Goal: Check status

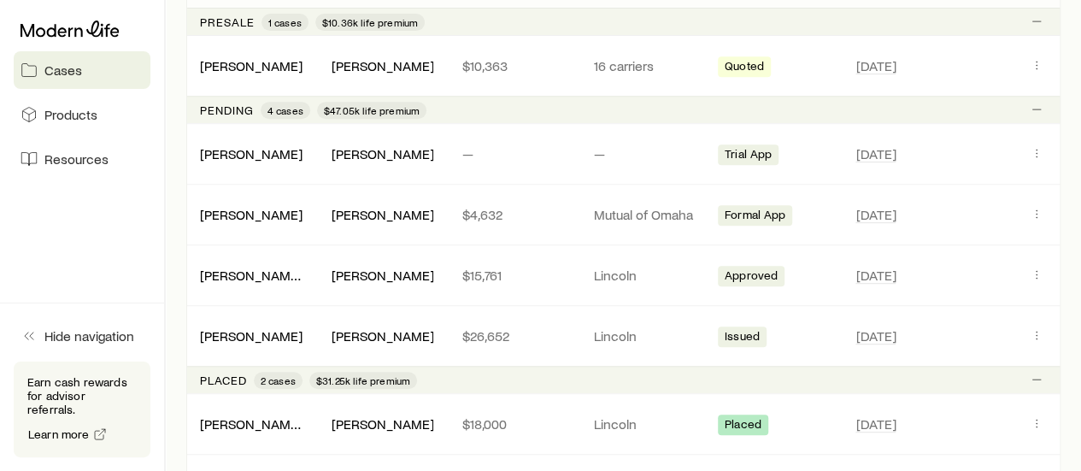
scroll to position [361, 0]
click at [543, 328] on p "$26,652" at bounding box center [513, 334] width 103 height 17
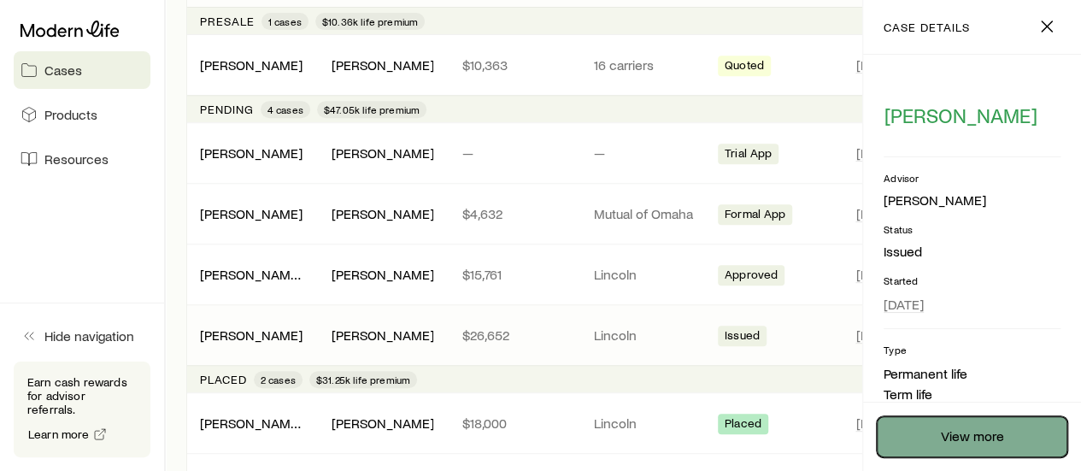
click at [1020, 444] on link "View more" at bounding box center [972, 436] width 191 height 41
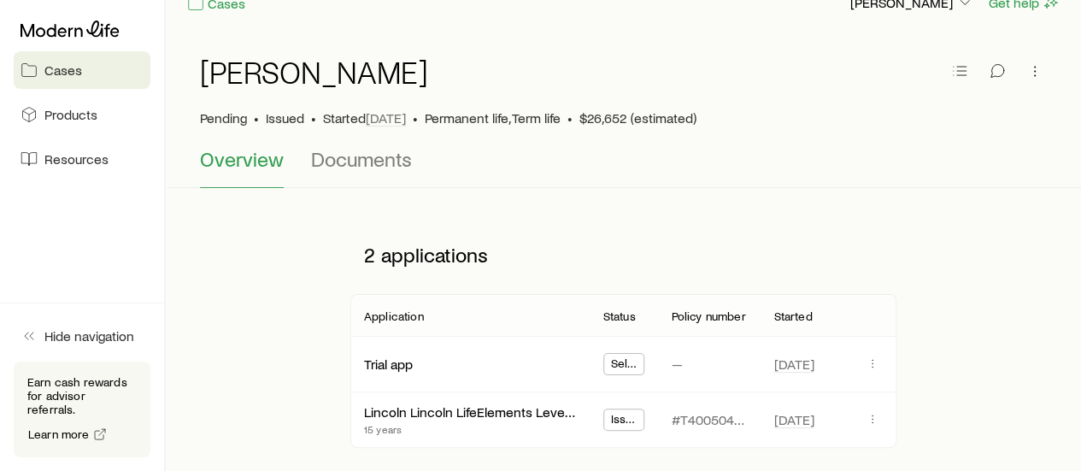
scroll to position [26, 0]
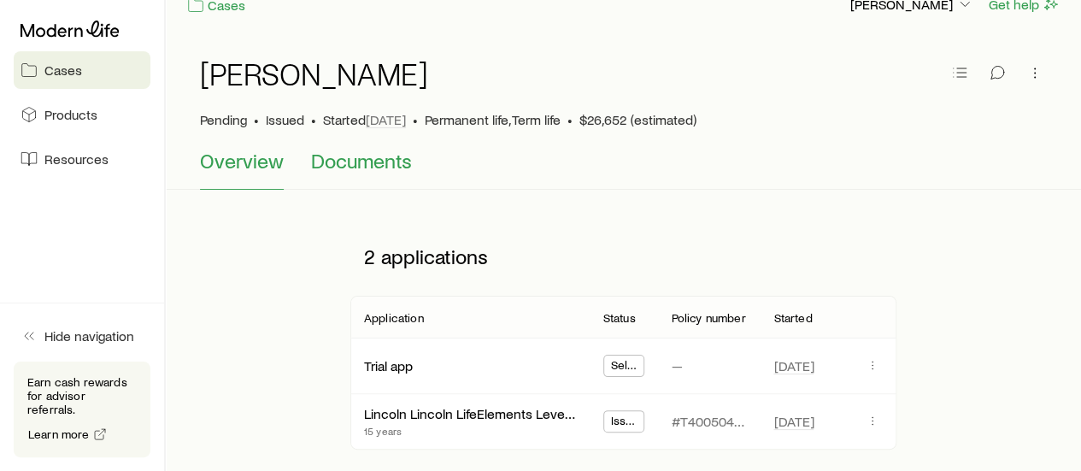
click at [373, 165] on span "Documents" at bounding box center [361, 161] width 101 height 24
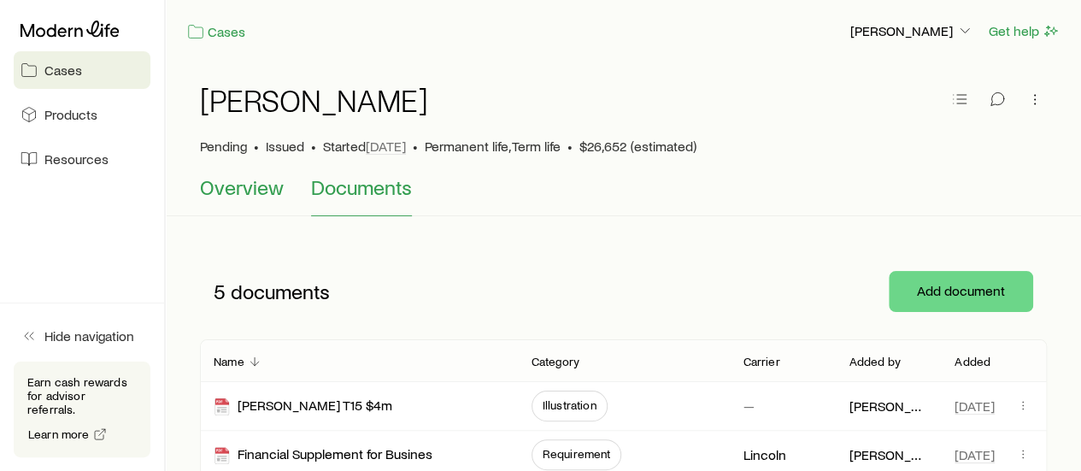
click at [220, 182] on span "Overview" at bounding box center [242, 187] width 84 height 24
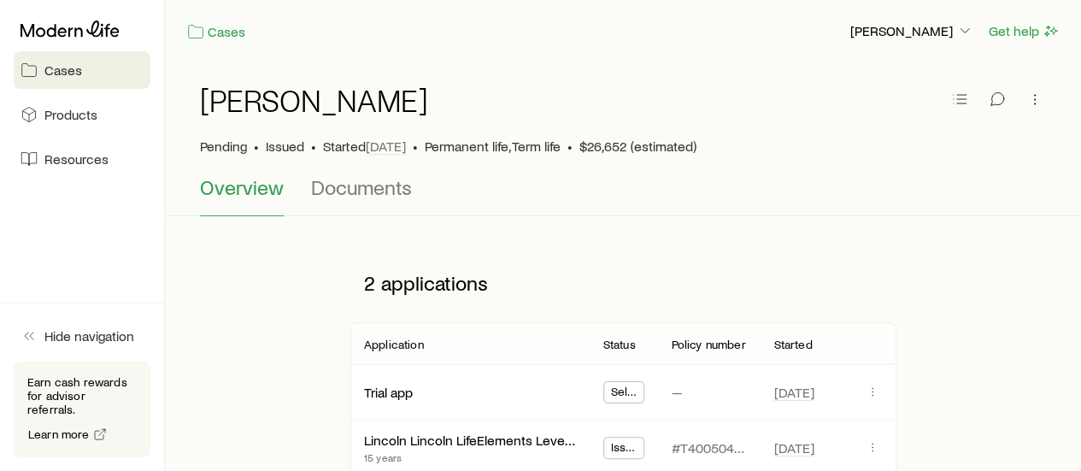
click at [55, 73] on span "Cases" at bounding box center [63, 70] width 38 height 17
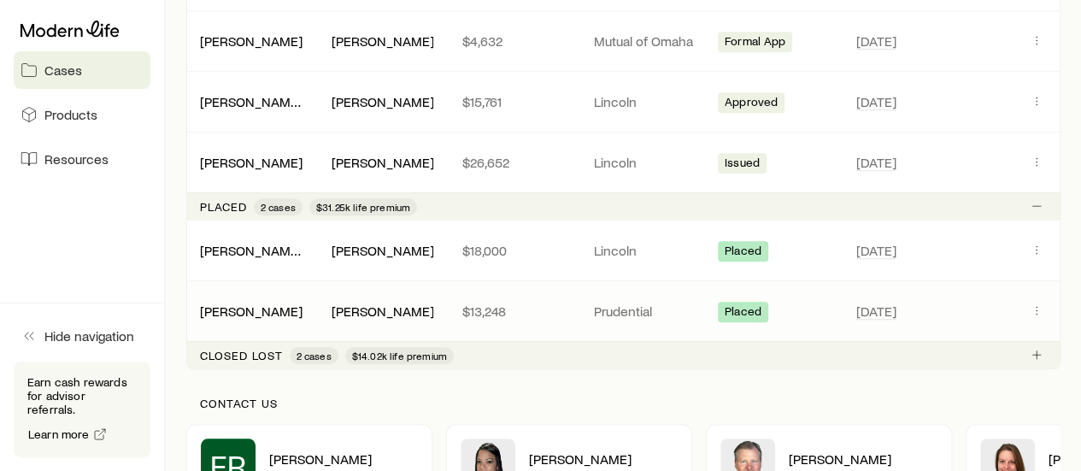
scroll to position [532, 0]
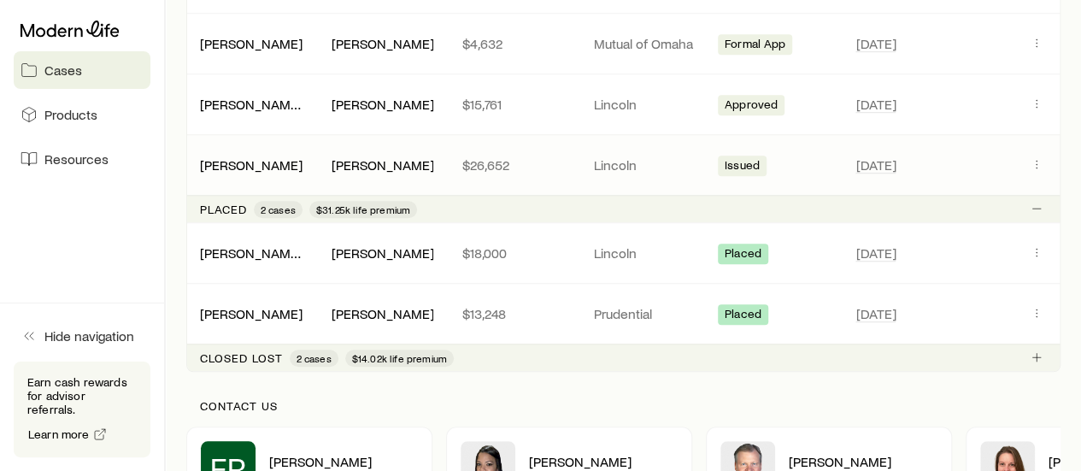
click at [544, 163] on p "$26,652" at bounding box center [513, 164] width 103 height 17
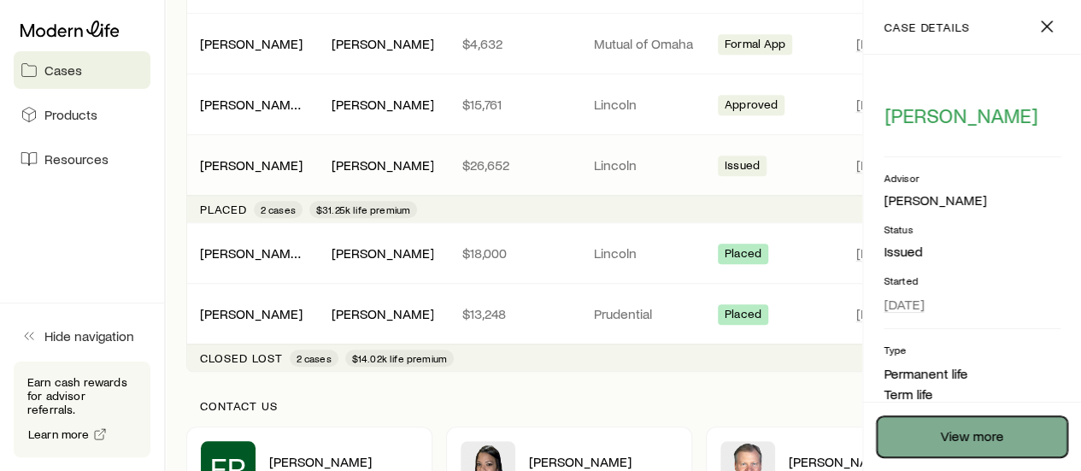
click at [967, 450] on link "View more" at bounding box center [972, 436] width 191 height 41
